Goal: Information Seeking & Learning: Learn about a topic

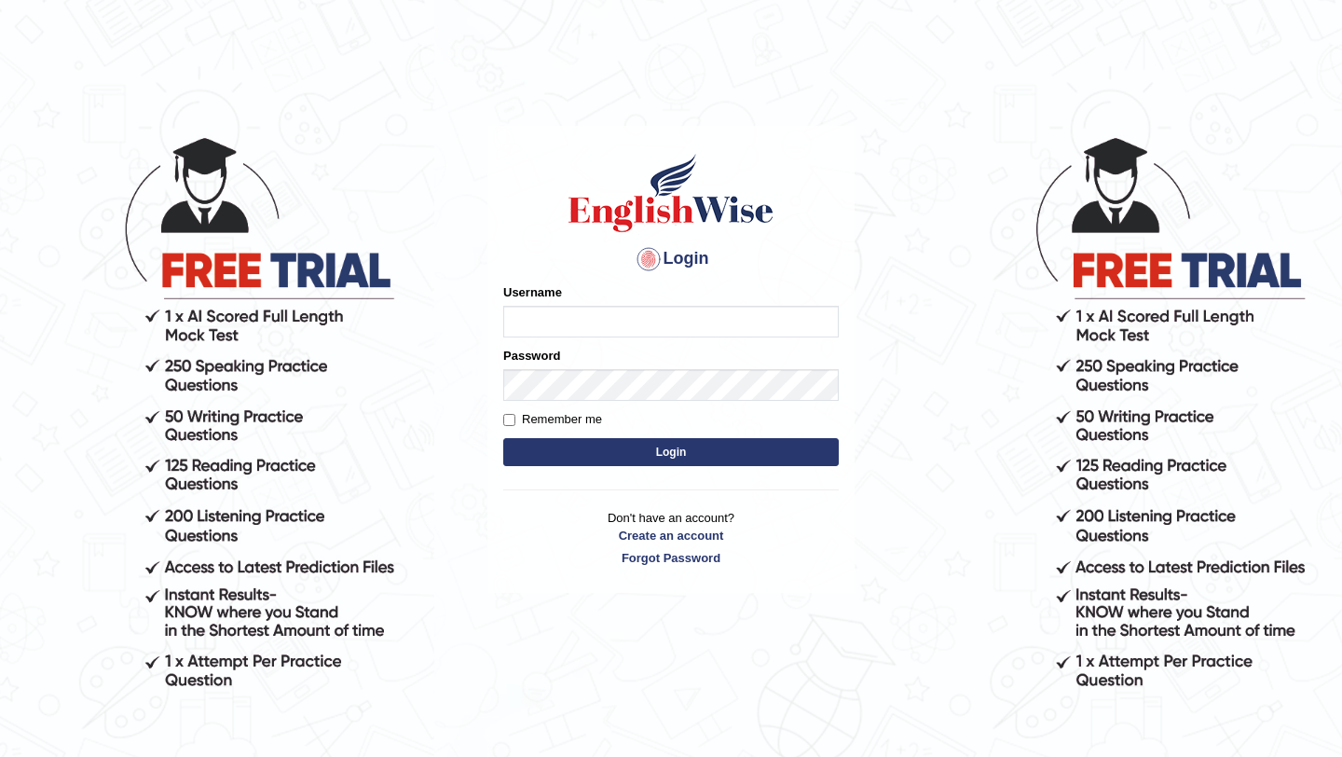
type input "Mayuguna"
click at [618, 448] on button "Login" at bounding box center [671, 452] width 336 height 28
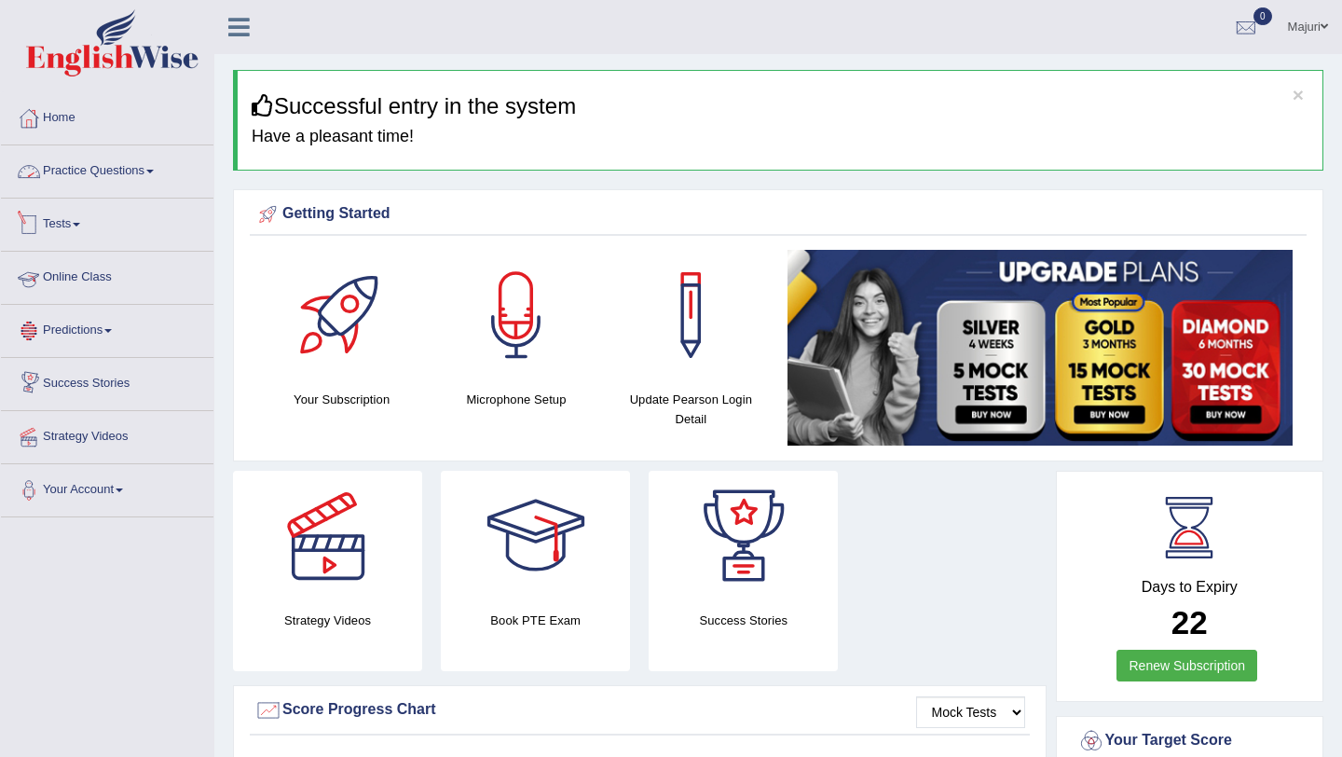
click at [85, 170] on link "Practice Questions" at bounding box center [107, 168] width 213 height 47
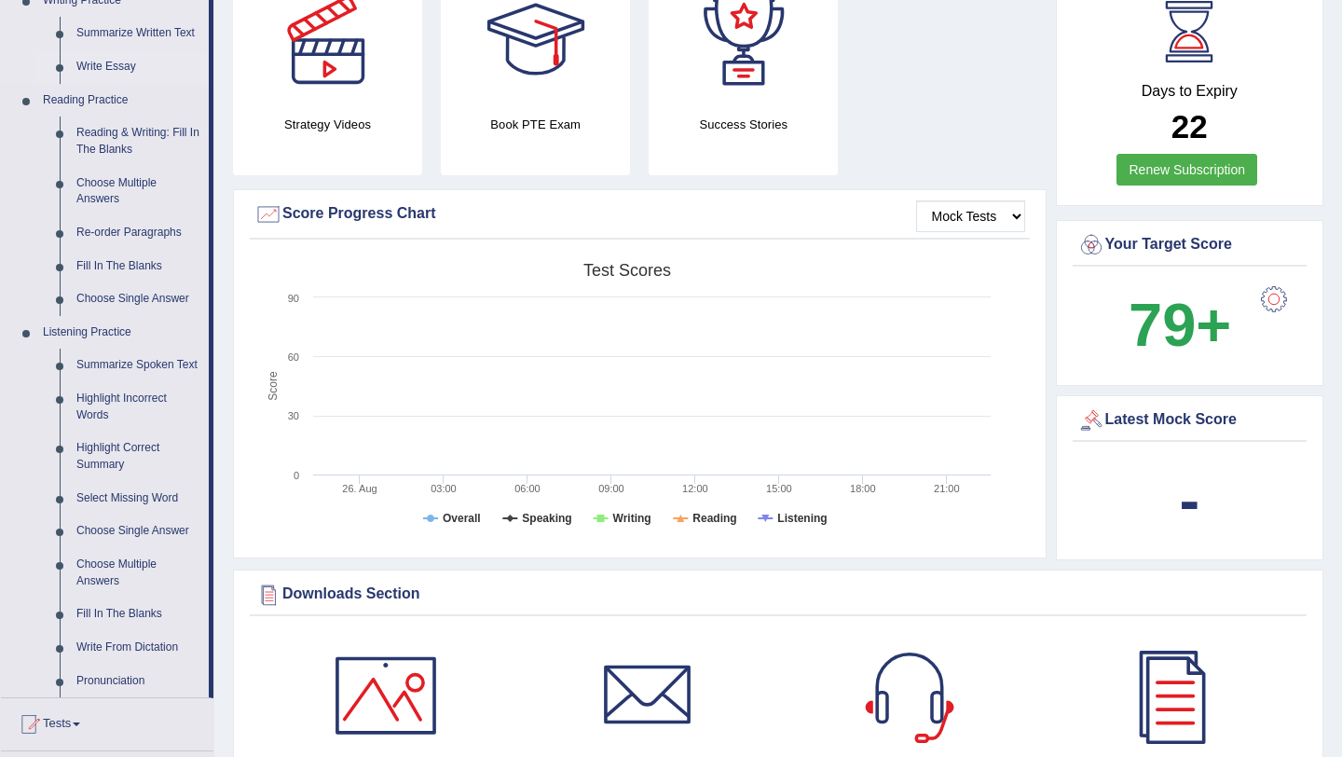
scroll to position [497, 0]
click at [119, 229] on link "Re-order Paragraphs" at bounding box center [138, 232] width 141 height 34
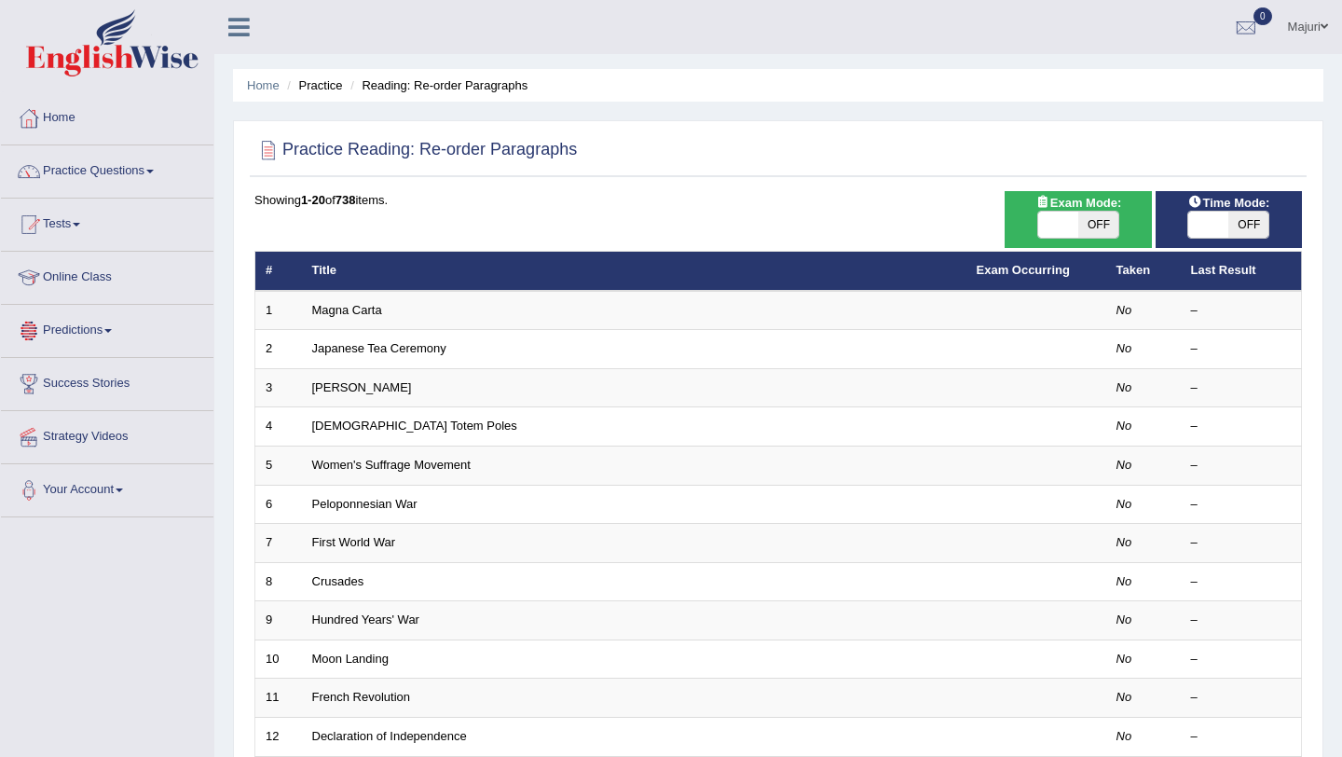
click at [1062, 219] on span at bounding box center [1059, 225] width 40 height 26
checkbox input "true"
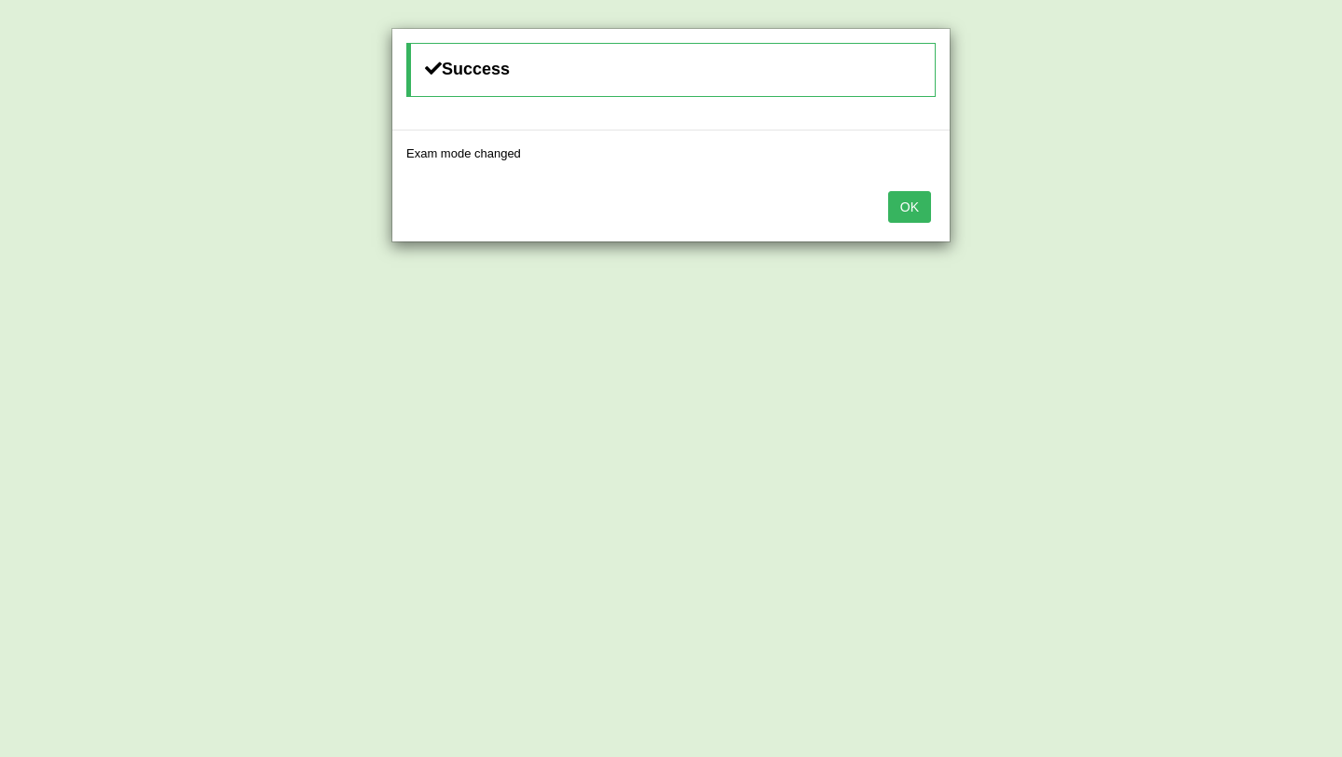
click at [912, 208] on button "OK" at bounding box center [909, 207] width 43 height 32
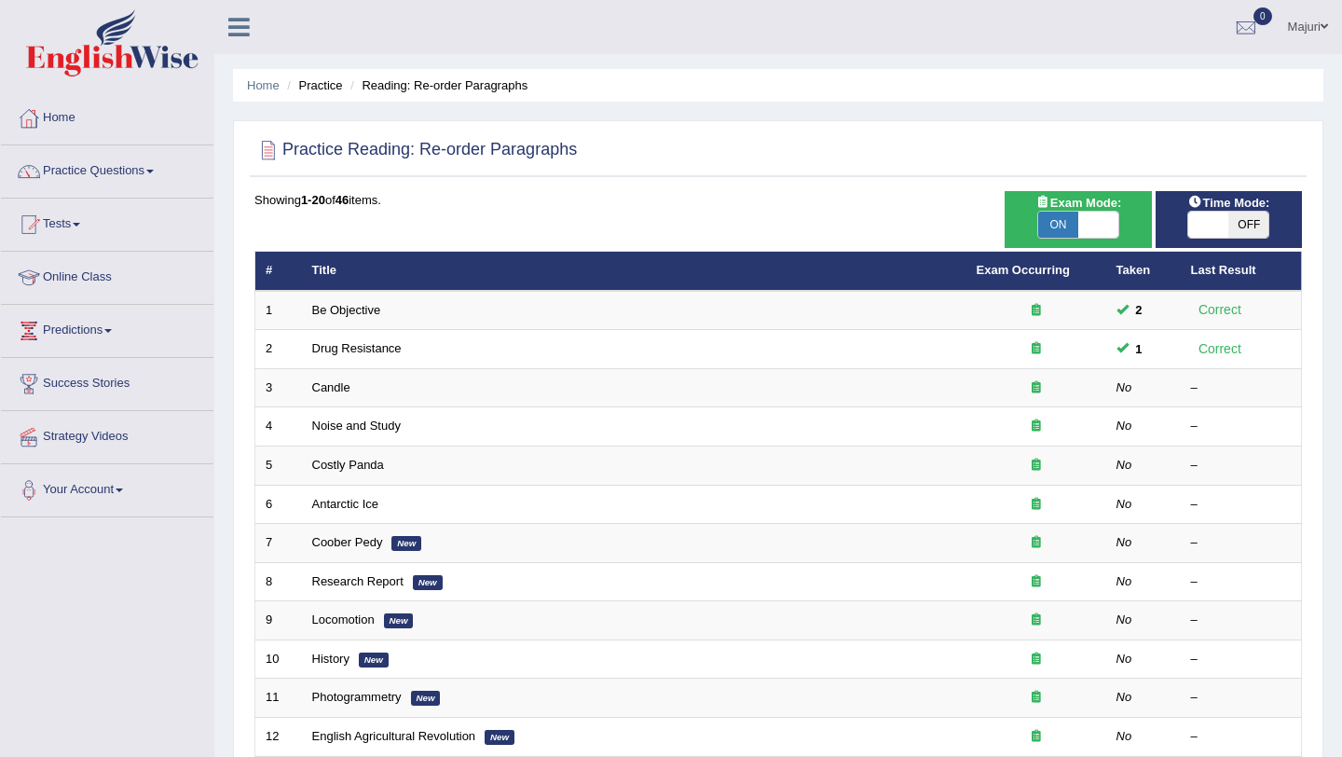
click at [1198, 225] on span at bounding box center [1209, 225] width 40 height 26
checkbox input "true"
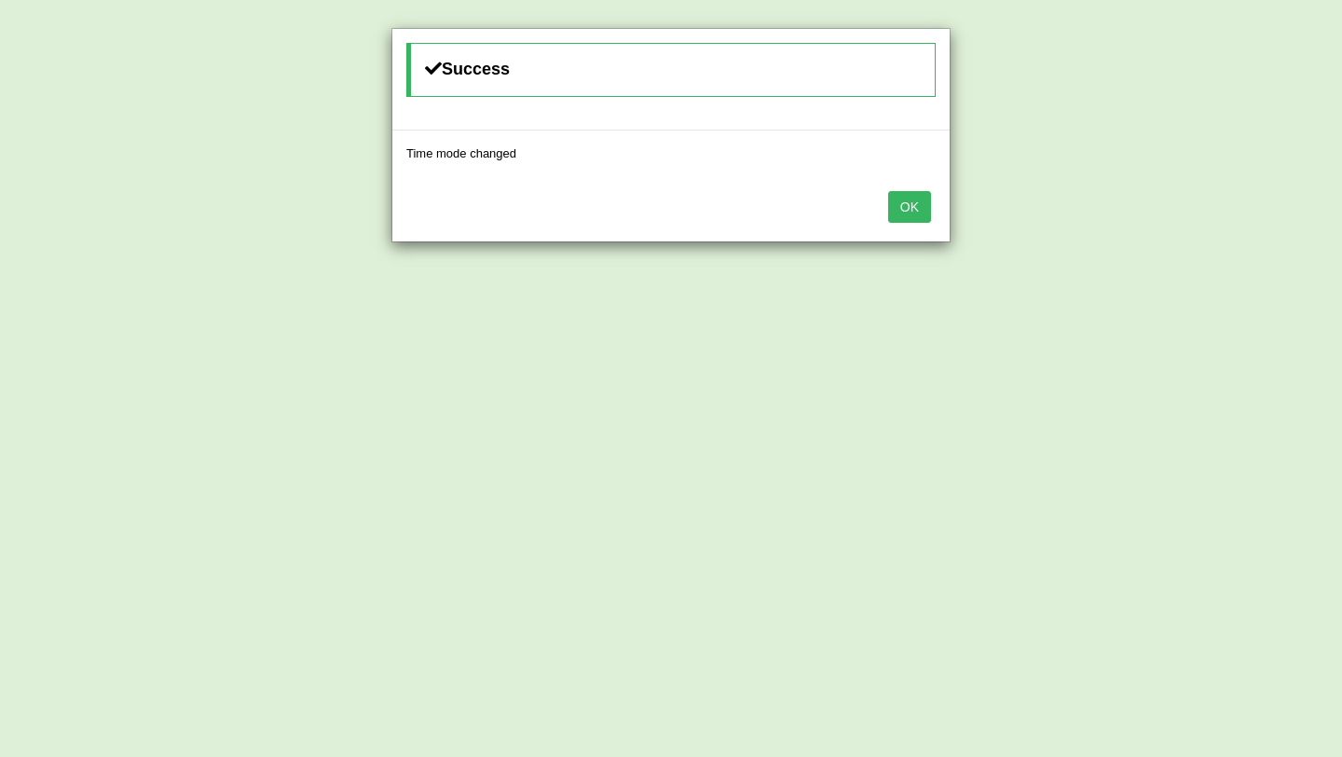
click at [918, 209] on button "OK" at bounding box center [909, 207] width 43 height 32
